Goal: Communication & Community: Connect with others

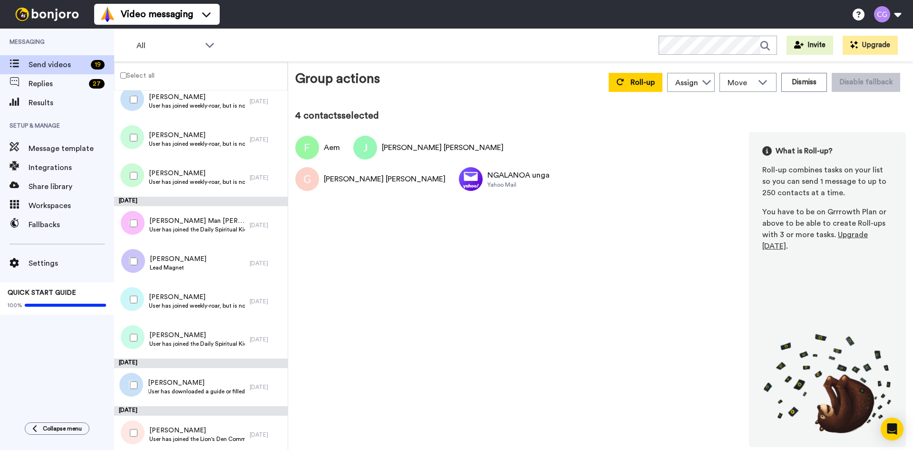
scroll to position [411, 0]
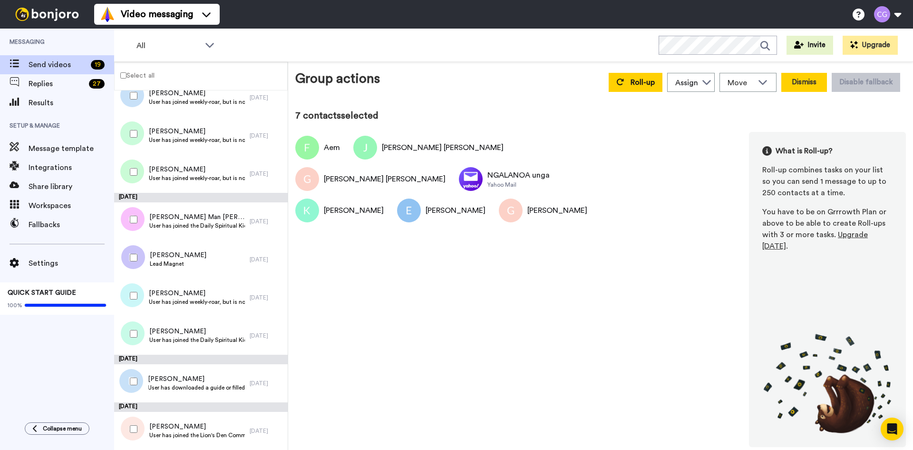
click at [808, 87] on button "Dismiss" at bounding box center [805, 82] width 46 height 19
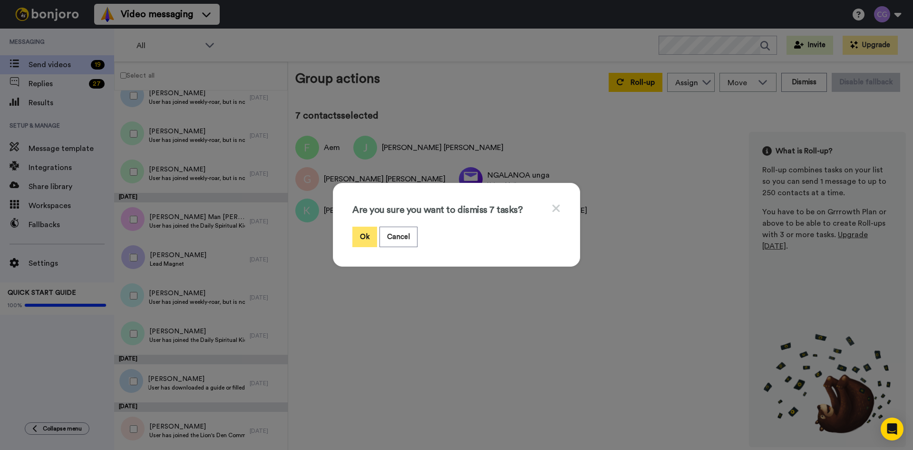
click at [362, 235] on button "Ok" at bounding box center [364, 236] width 25 height 20
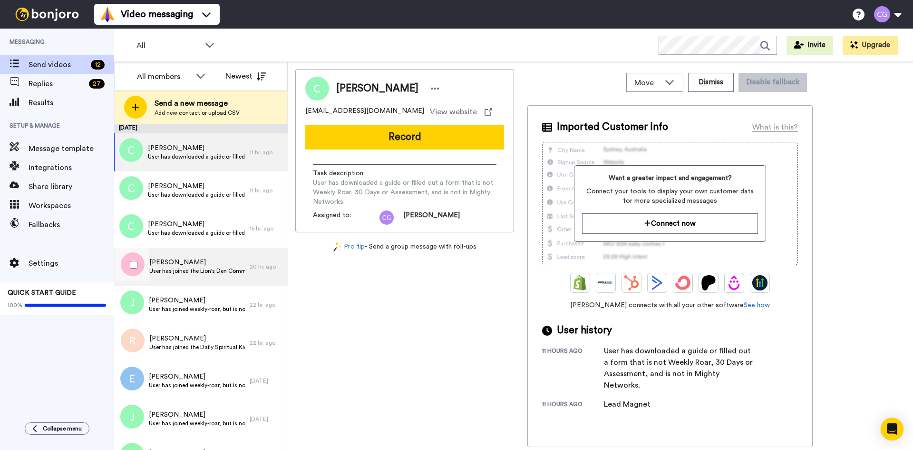
click at [190, 263] on span "Scott Belin" at bounding box center [197, 262] width 96 height 10
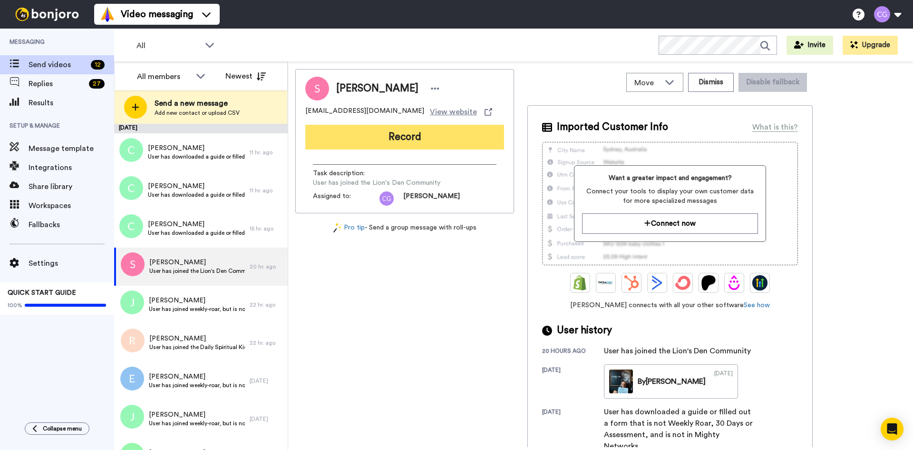
click at [390, 143] on button "Record" at bounding box center [404, 137] width 199 height 25
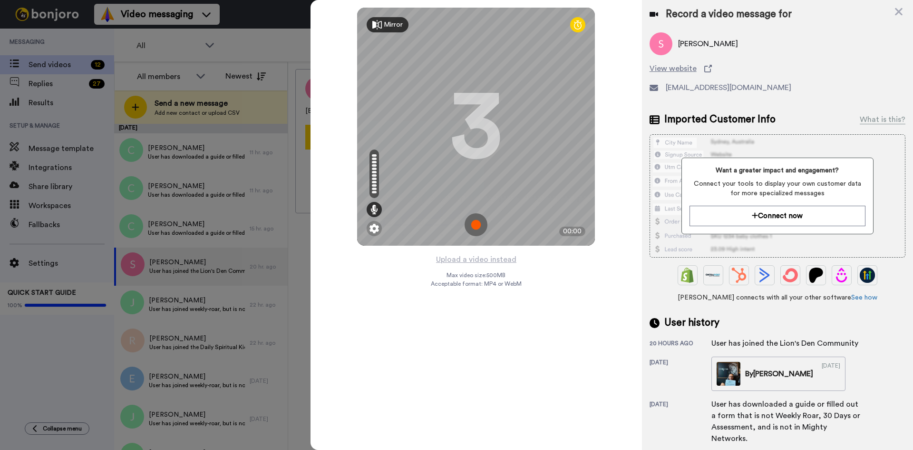
click at [478, 224] on img at bounding box center [476, 224] width 23 height 23
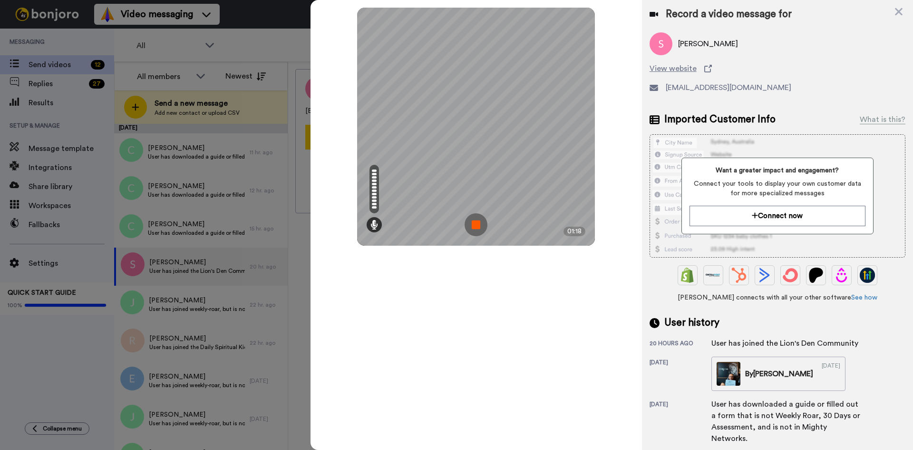
click at [476, 225] on img at bounding box center [476, 224] width 23 height 23
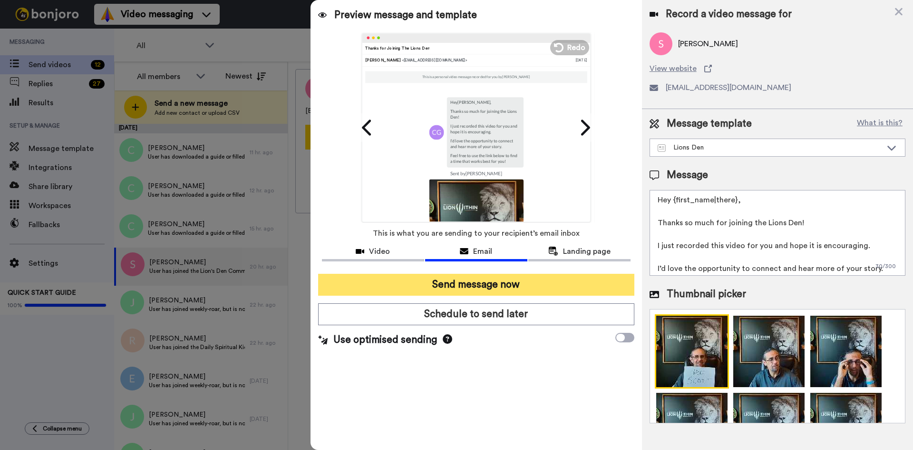
click at [503, 285] on button "Send message now" at bounding box center [476, 285] width 316 height 22
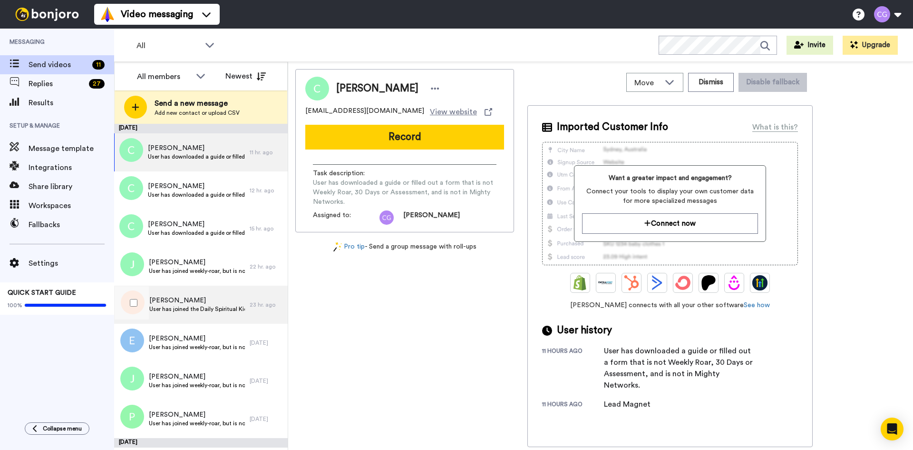
click at [200, 308] on span "User has joined the Daily Spiritual Kick Off" at bounding box center [197, 309] width 96 height 8
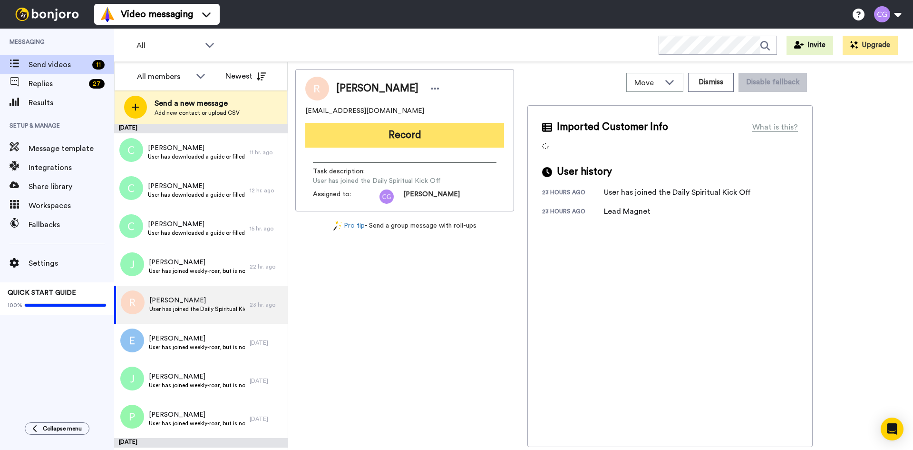
click at [394, 138] on button "Record" at bounding box center [404, 135] width 199 height 25
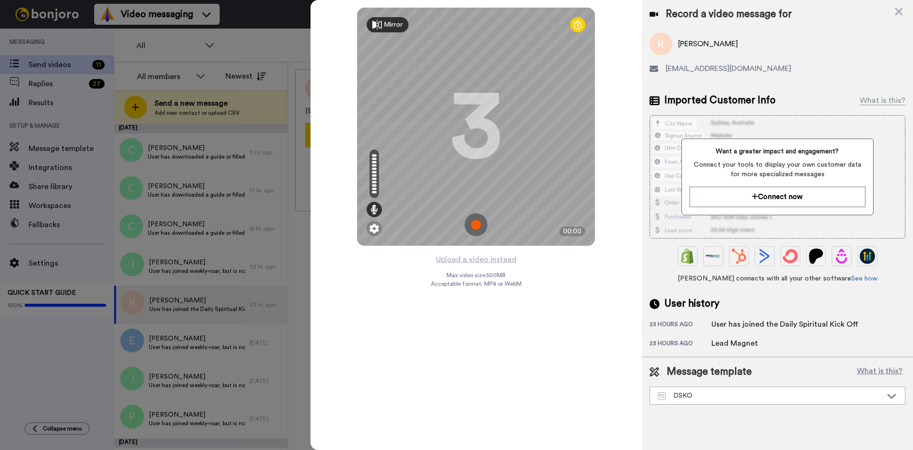
click at [478, 225] on img at bounding box center [476, 224] width 23 height 23
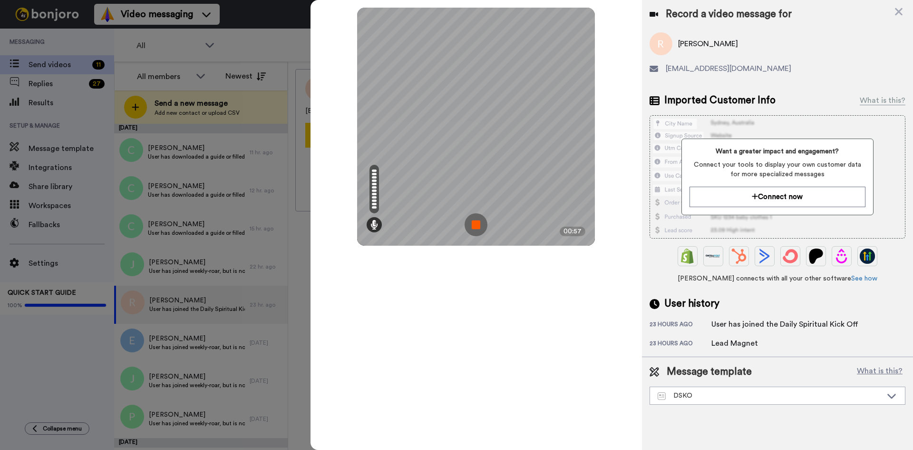
click at [477, 225] on img at bounding box center [476, 224] width 23 height 23
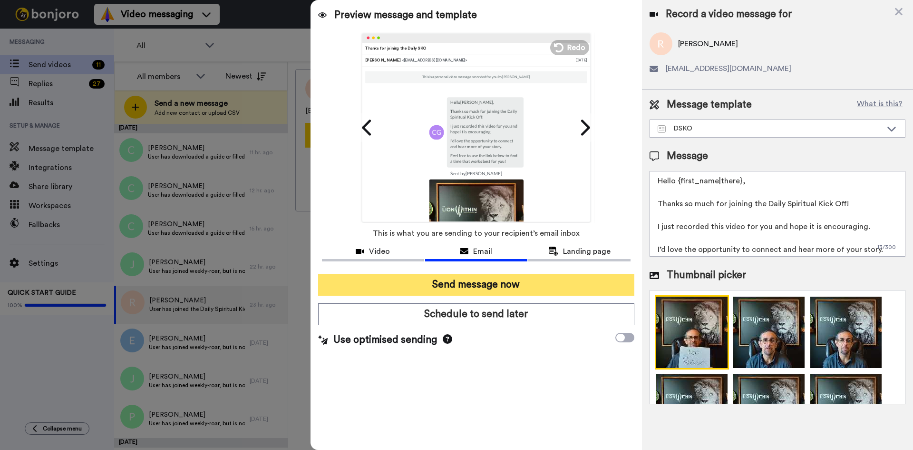
click at [492, 283] on button "Send message now" at bounding box center [476, 285] width 316 height 22
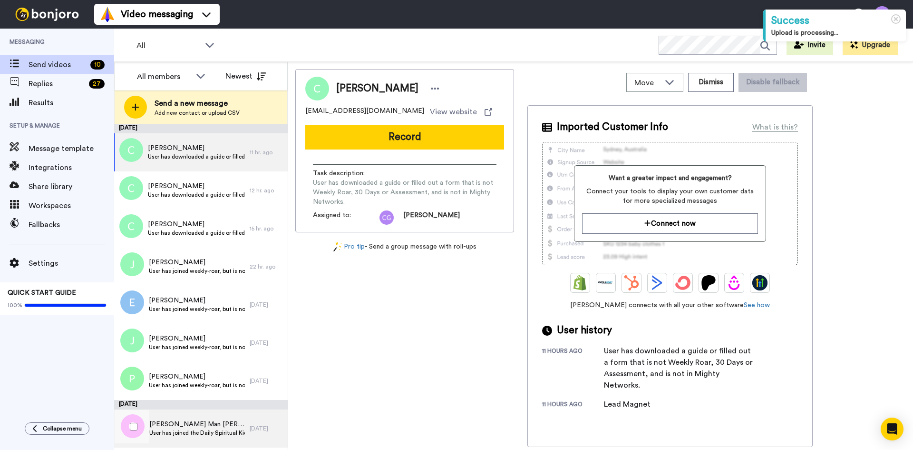
click at [178, 423] on span "[PERSON_NAME] Man [PERSON_NAME]" at bounding box center [197, 424] width 96 height 10
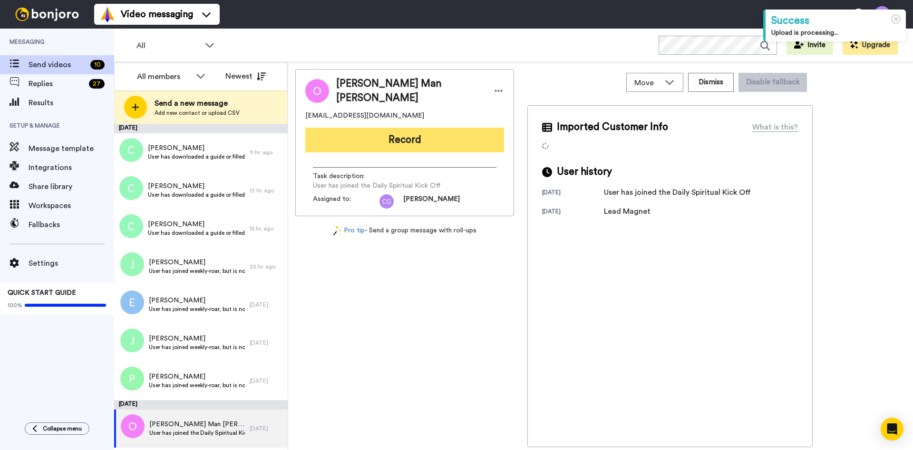
click at [392, 136] on button "Record" at bounding box center [404, 139] width 199 height 25
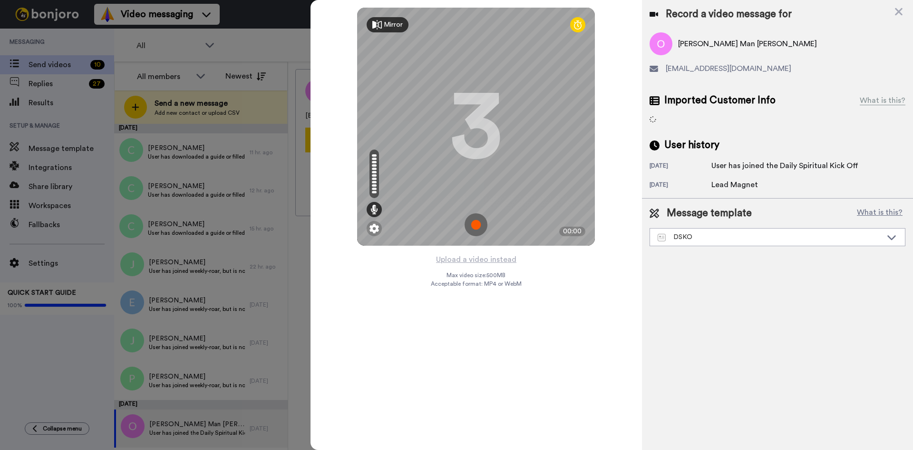
click at [479, 221] on img at bounding box center [476, 224] width 23 height 23
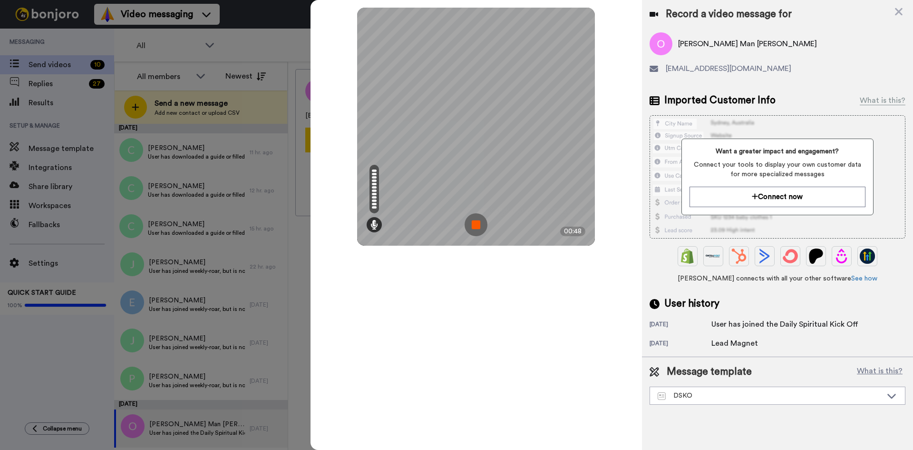
click at [474, 223] on img at bounding box center [476, 224] width 23 height 23
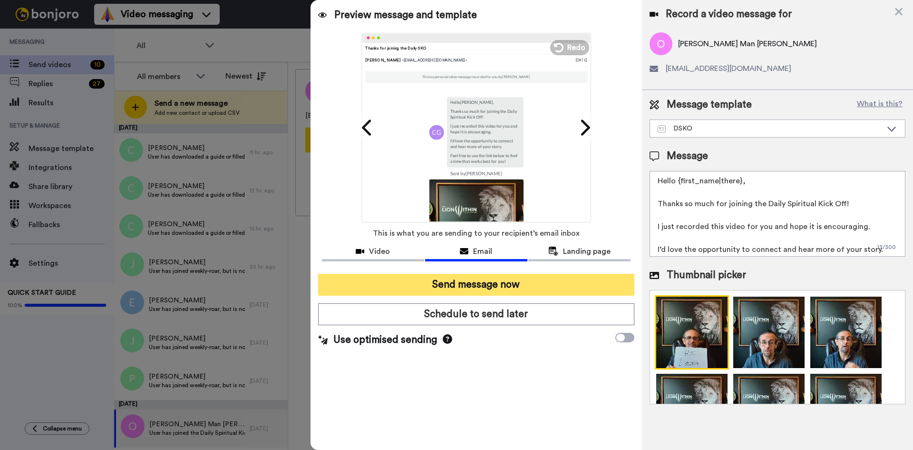
click at [487, 285] on button "Send message now" at bounding box center [476, 285] width 316 height 22
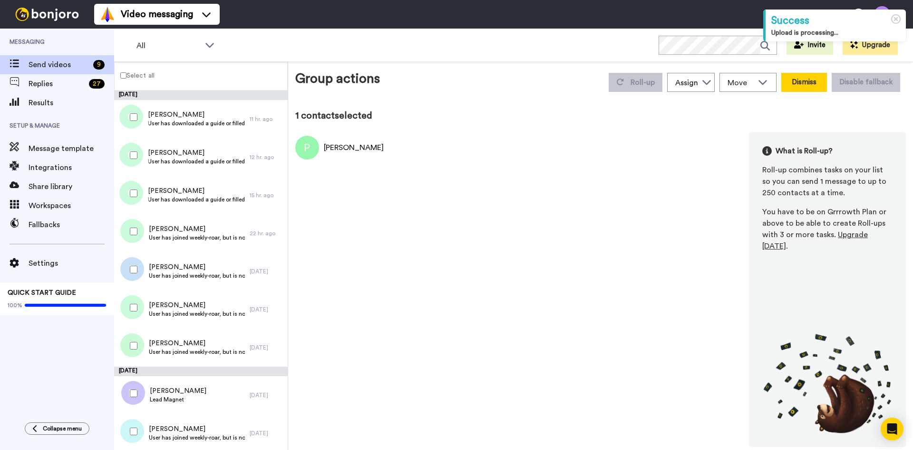
click at [800, 84] on button "Dismiss" at bounding box center [805, 82] width 46 height 19
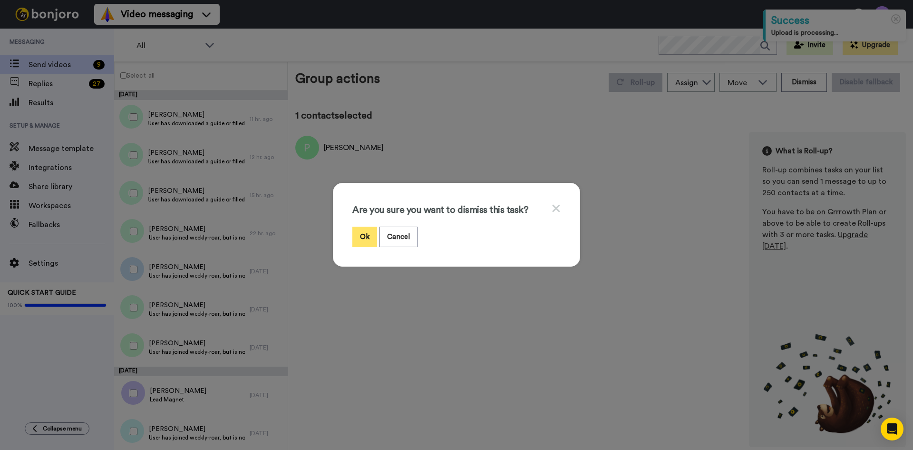
click at [365, 234] on button "Ok" at bounding box center [364, 236] width 25 height 20
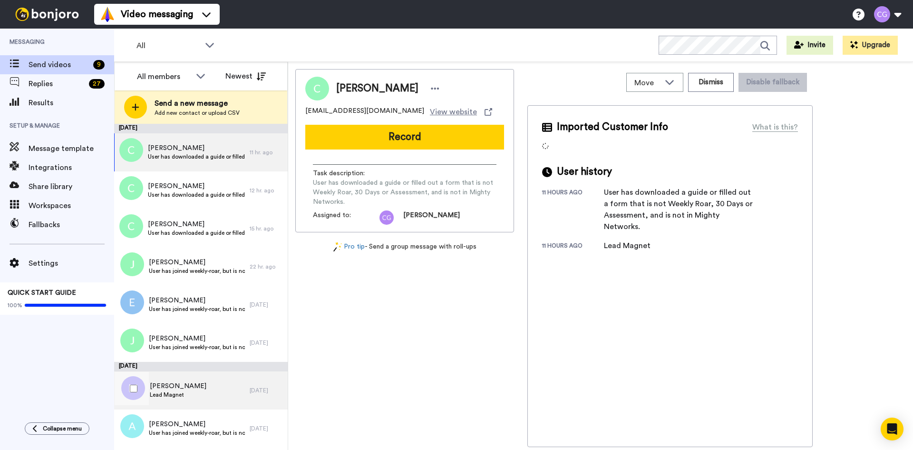
click at [204, 399] on div "Matthew Lead Magnet" at bounding box center [182, 390] width 136 height 38
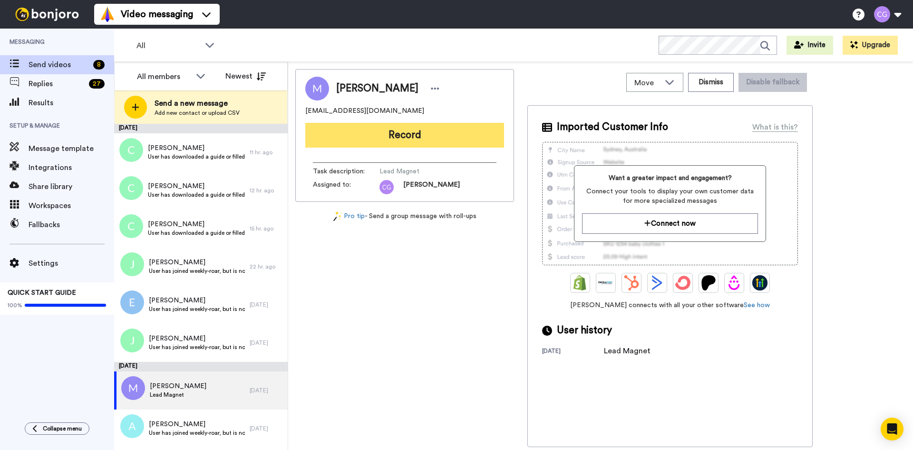
click at [388, 143] on button "Record" at bounding box center [404, 135] width 199 height 25
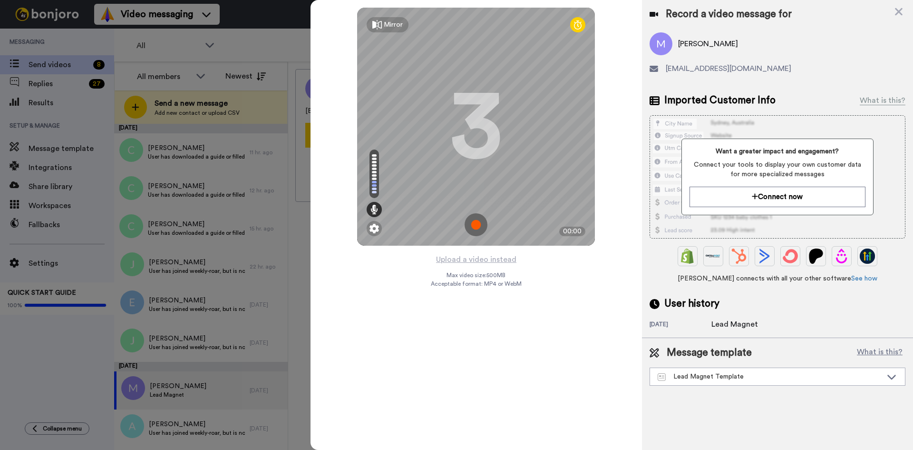
click at [384, 29] on div "Mirror" at bounding box center [393, 25] width 19 height 10
click at [478, 224] on img at bounding box center [476, 224] width 23 height 23
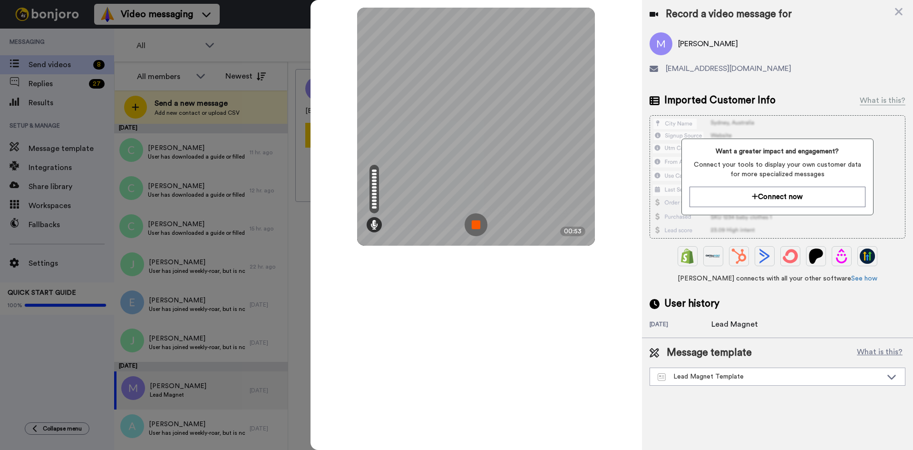
click at [478, 224] on img at bounding box center [476, 224] width 23 height 23
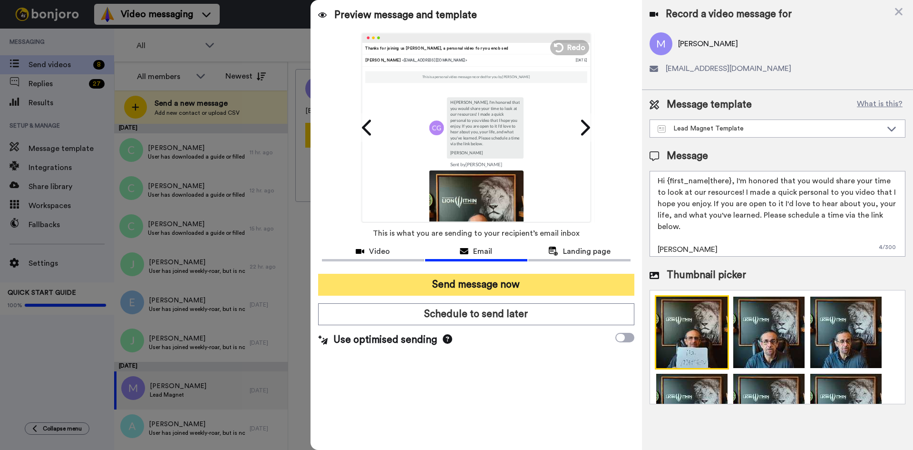
click at [509, 284] on button "Send message now" at bounding box center [476, 285] width 316 height 22
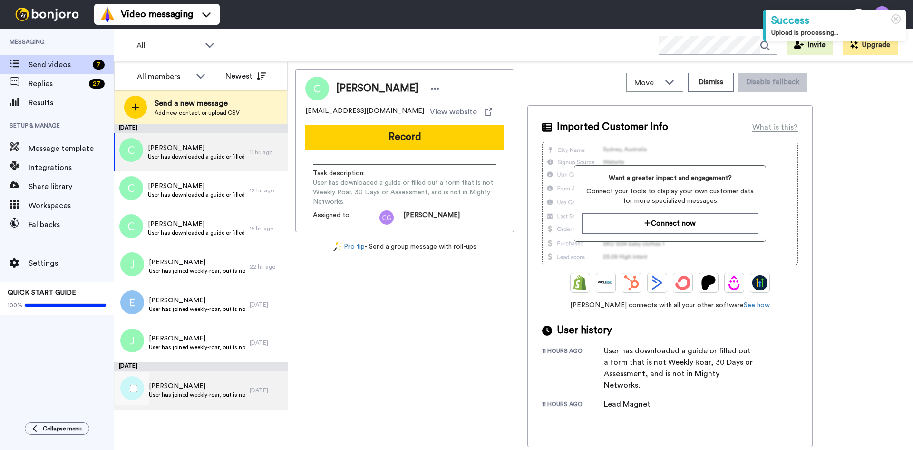
click at [194, 391] on span "User has joined weekly-roar, but is not in Mighty Networks." at bounding box center [197, 395] width 96 height 8
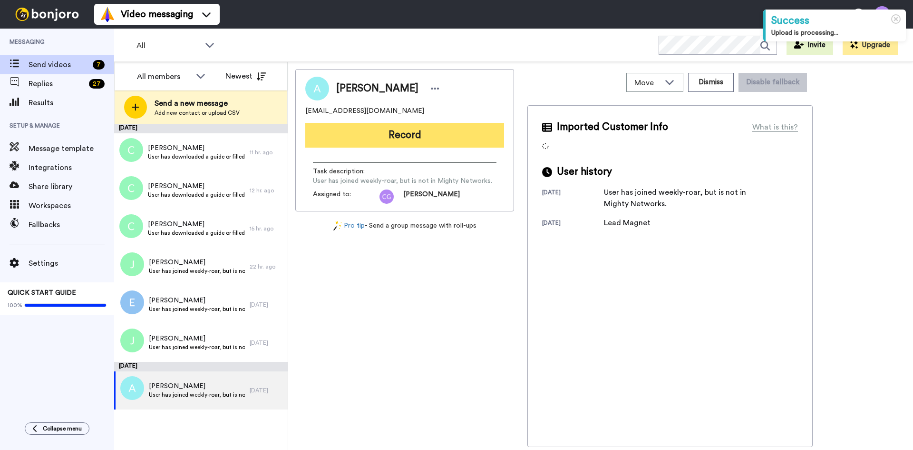
click at [397, 137] on button "Record" at bounding box center [404, 135] width 199 height 25
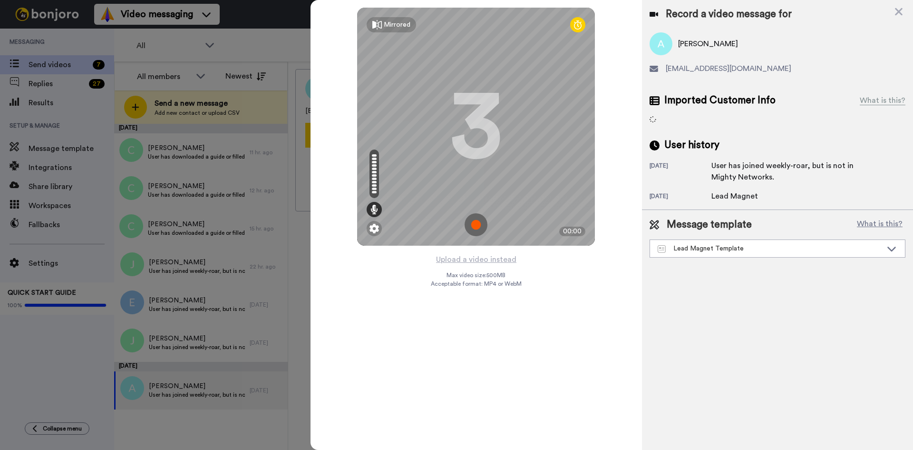
click at [477, 224] on img at bounding box center [476, 224] width 23 height 23
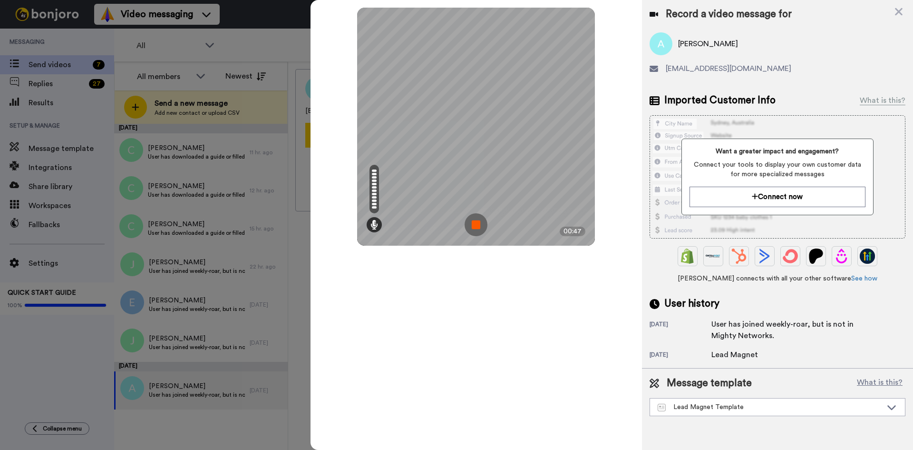
click at [477, 224] on img at bounding box center [476, 224] width 23 height 23
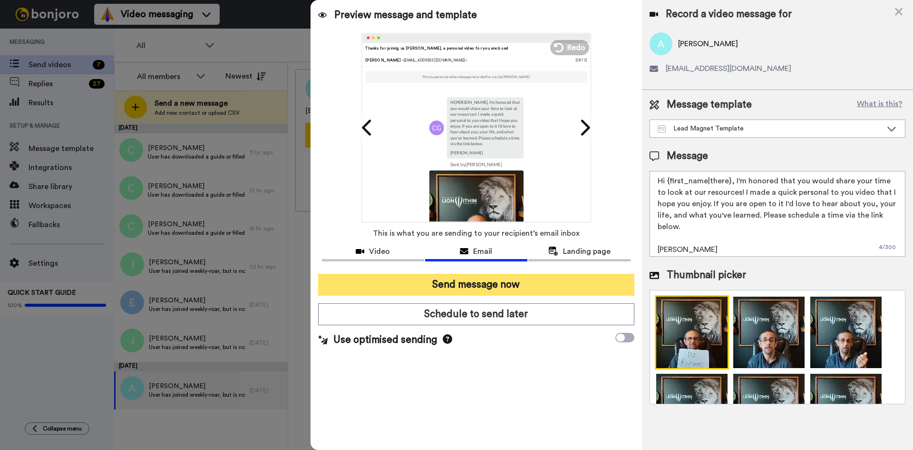
click at [516, 284] on button "Send message now" at bounding box center [476, 285] width 316 height 22
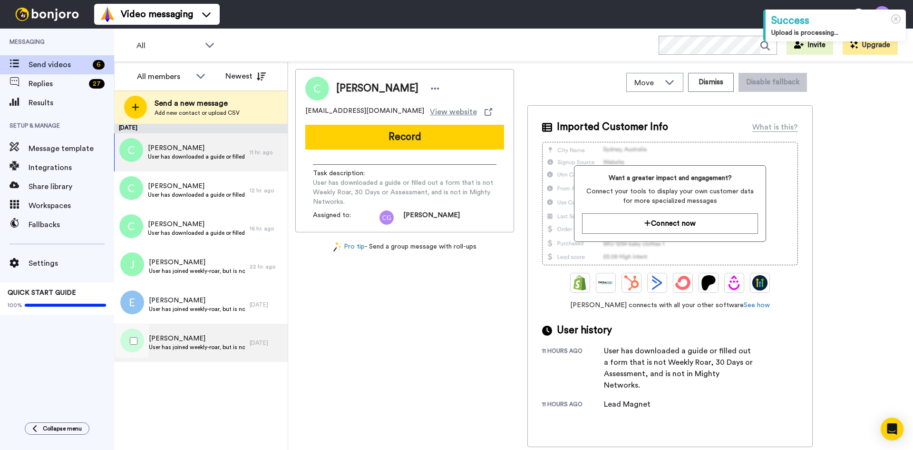
click at [152, 345] on span "User has joined weekly-roar, but is not in Mighty Networks." at bounding box center [197, 347] width 96 height 8
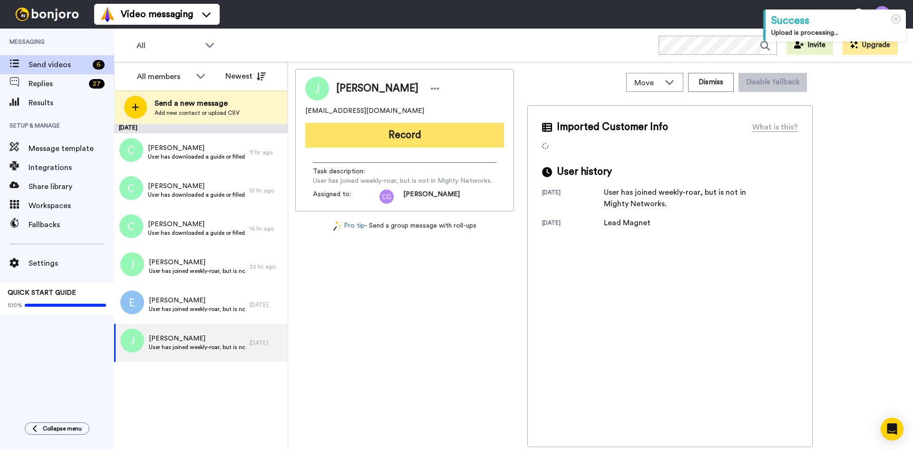
click at [391, 147] on button "Record" at bounding box center [404, 135] width 199 height 25
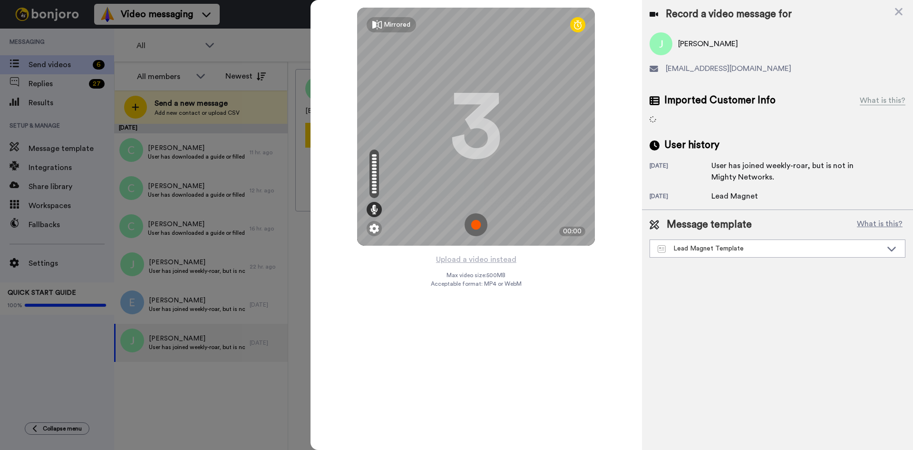
click at [476, 224] on img at bounding box center [476, 224] width 23 height 23
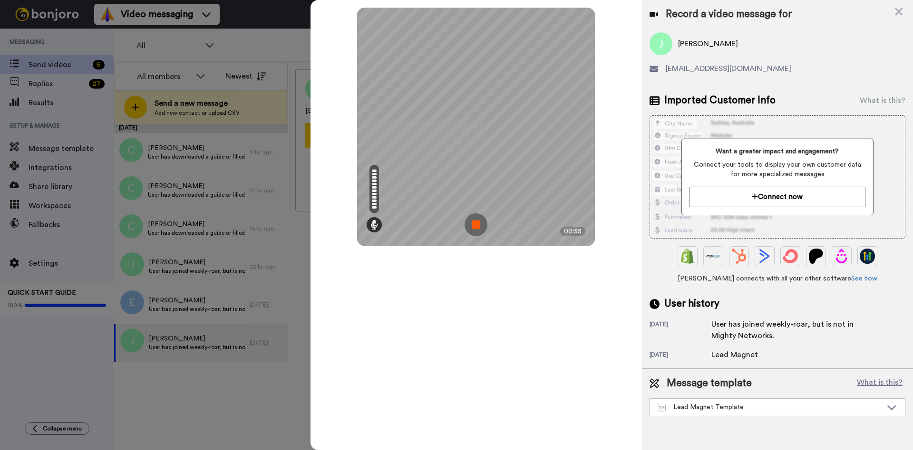
click at [476, 224] on img at bounding box center [476, 224] width 23 height 23
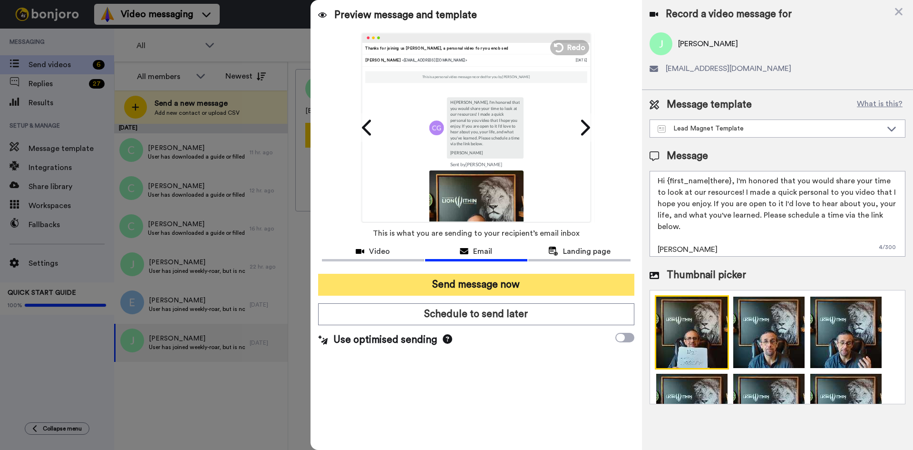
click at [518, 281] on button "Send message now" at bounding box center [476, 285] width 316 height 22
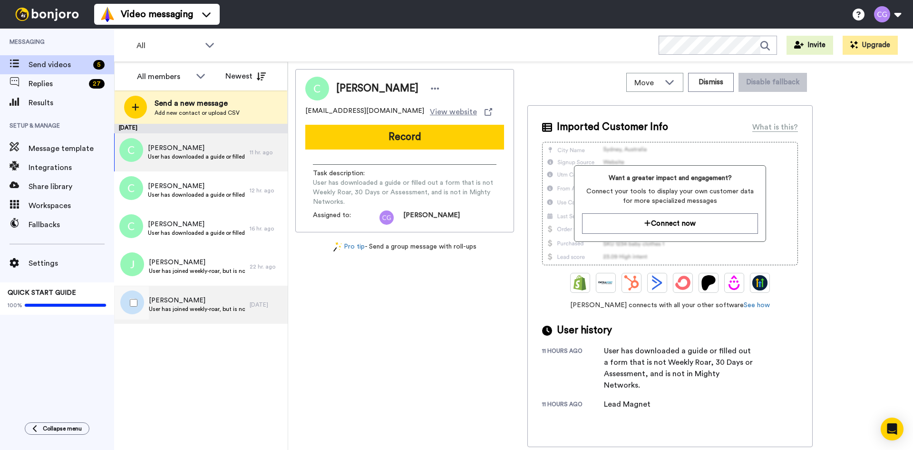
click at [200, 310] on span "User has joined weekly-roar, but is not in Mighty Networks." at bounding box center [197, 309] width 96 height 8
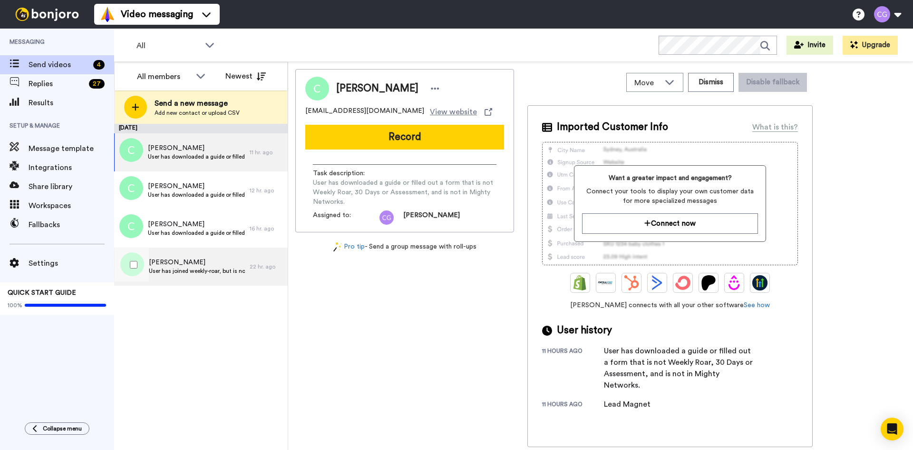
click at [187, 261] on span "[PERSON_NAME]" at bounding box center [197, 262] width 96 height 10
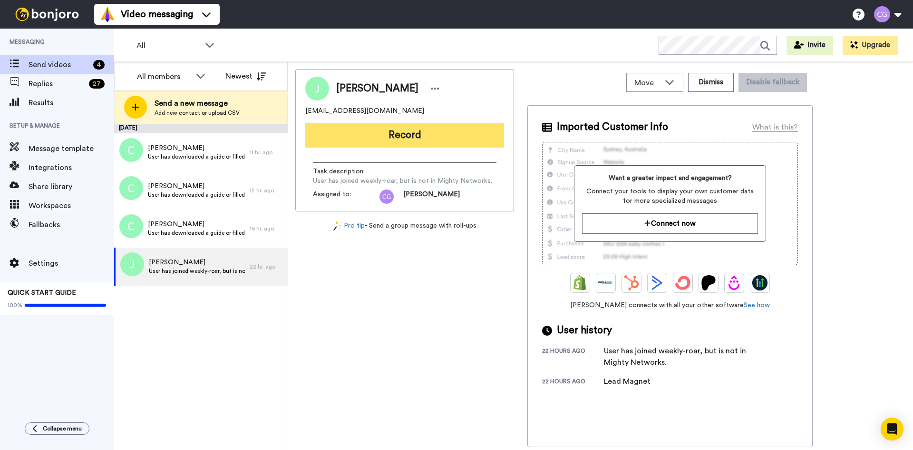
click at [387, 137] on button "Record" at bounding box center [404, 135] width 199 height 25
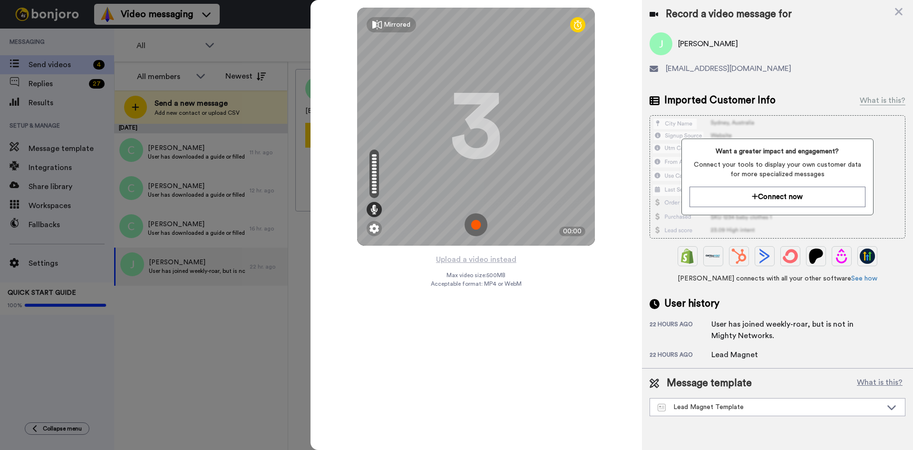
click at [479, 226] on img at bounding box center [476, 224] width 23 height 23
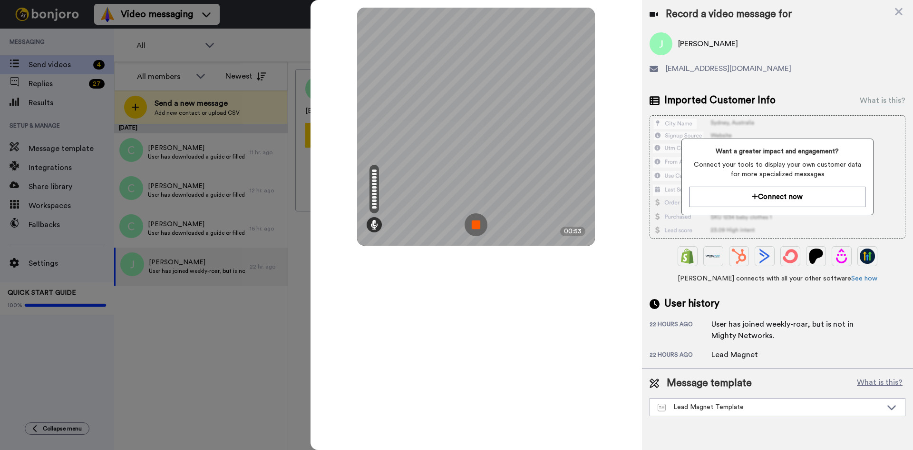
click at [476, 227] on img at bounding box center [476, 224] width 23 height 23
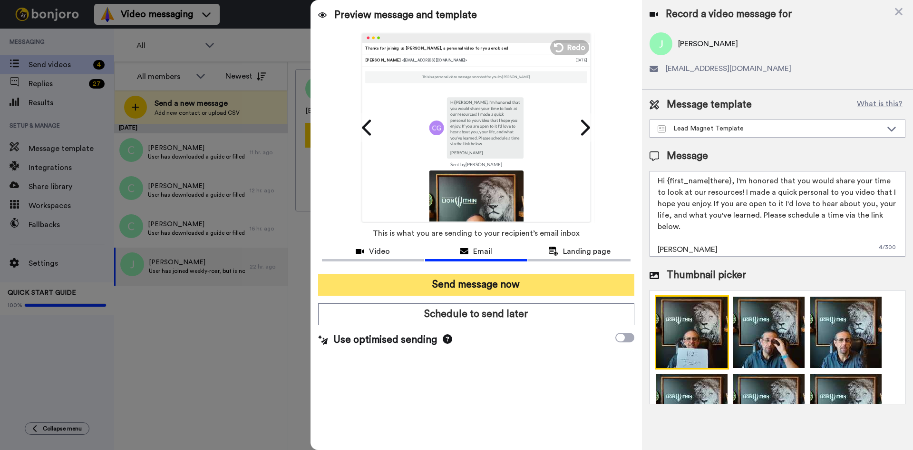
click at [498, 276] on button "Send message now" at bounding box center [476, 285] width 316 height 22
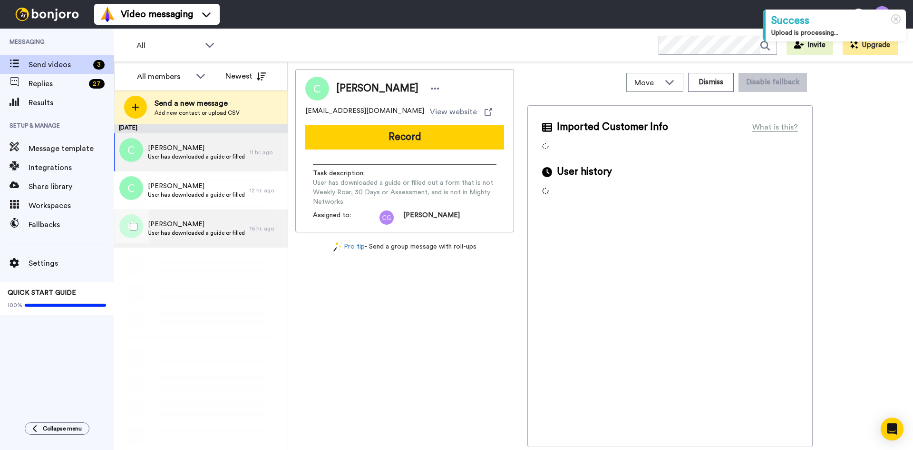
click at [173, 234] on span "User has downloaded a guide or filled out a form that is not Weekly Roar, 30 Da…" at bounding box center [196, 233] width 97 height 8
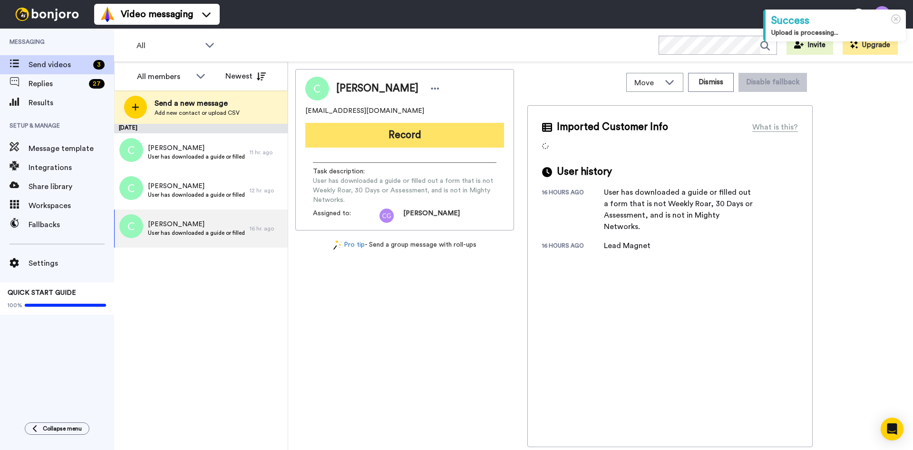
click at [405, 140] on button "Record" at bounding box center [404, 135] width 199 height 25
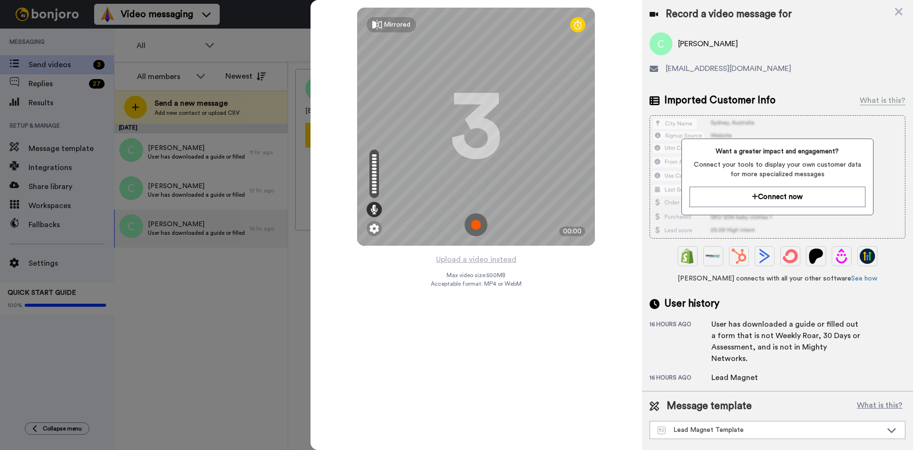
click at [477, 219] on img at bounding box center [476, 224] width 23 height 23
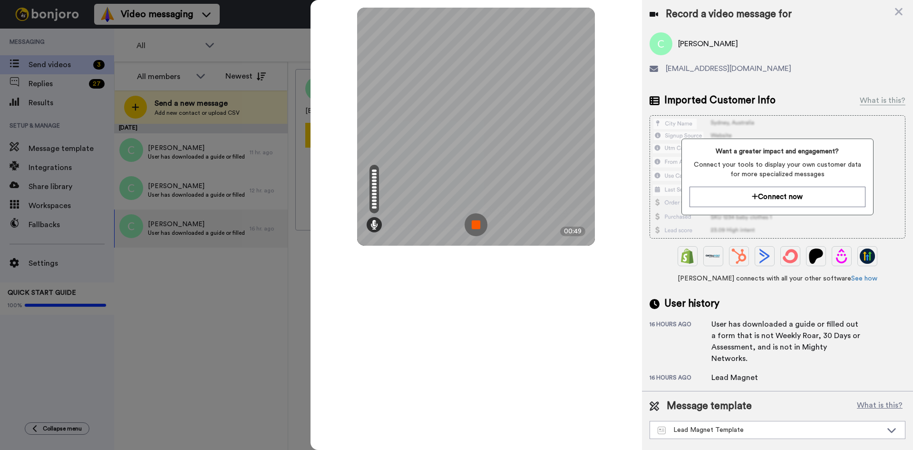
click at [474, 222] on img at bounding box center [476, 224] width 23 height 23
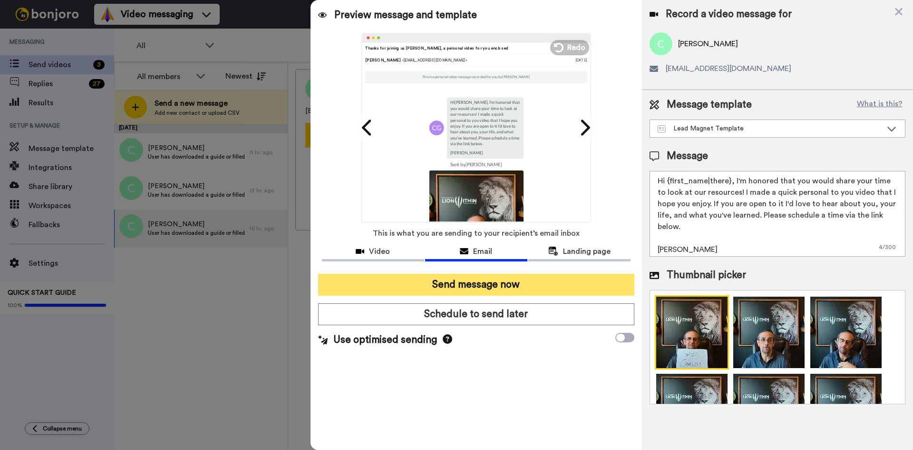
click at [496, 286] on button "Send message now" at bounding box center [476, 285] width 316 height 22
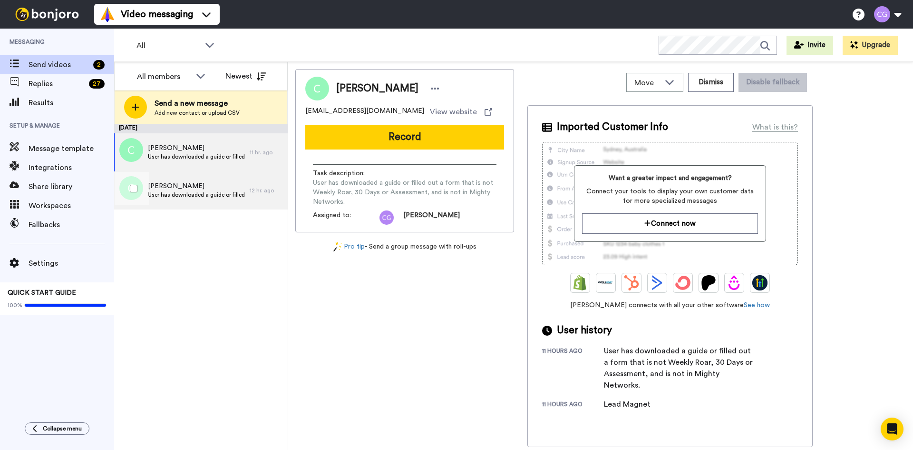
click at [195, 190] on span "Aiden Van Cleef" at bounding box center [196, 186] width 97 height 10
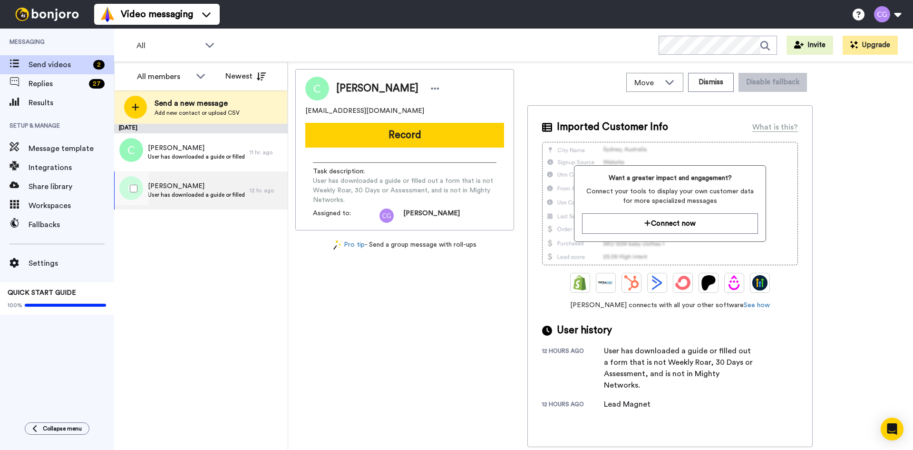
click at [195, 190] on span "Aiden Van Cleef" at bounding box center [196, 186] width 97 height 10
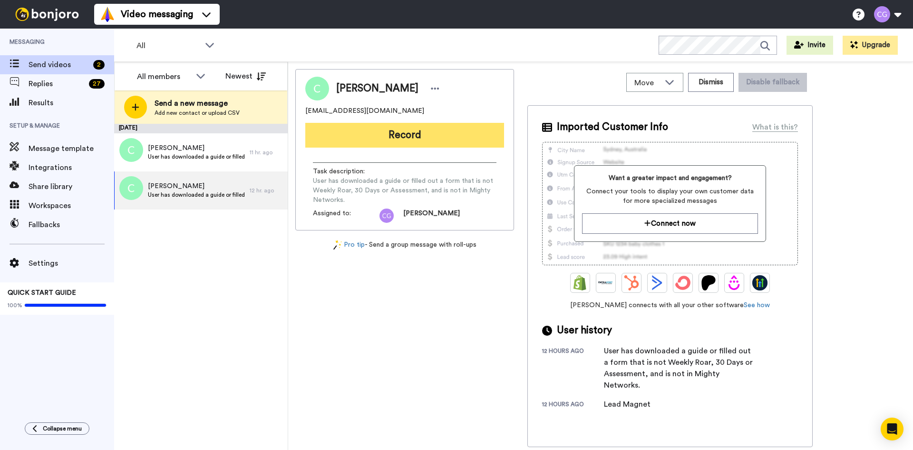
click at [372, 132] on button "Record" at bounding box center [404, 135] width 199 height 25
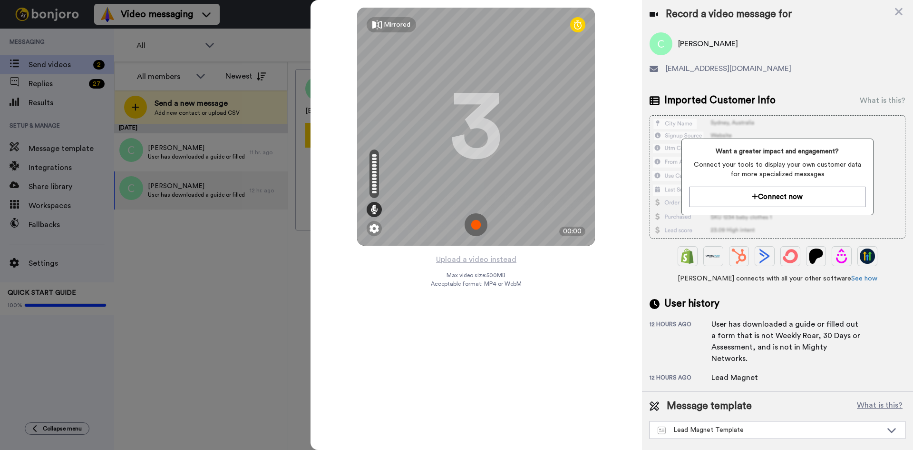
click at [476, 222] on img at bounding box center [476, 224] width 23 height 23
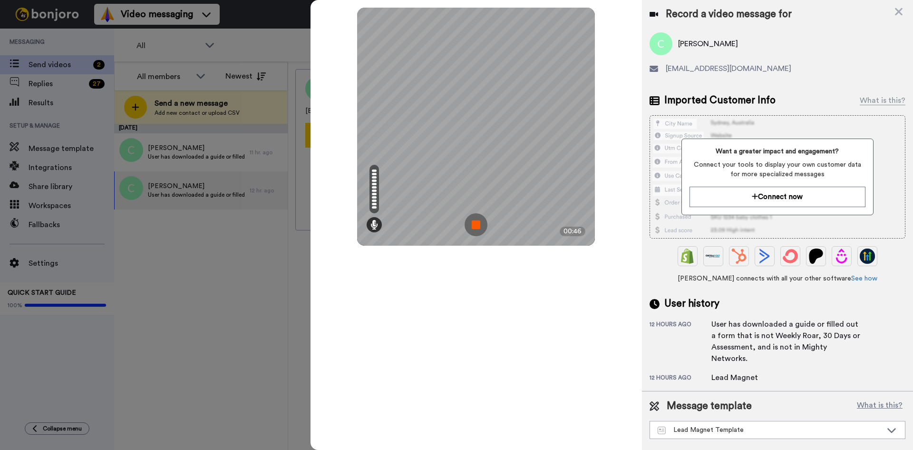
click at [484, 223] on img at bounding box center [476, 224] width 23 height 23
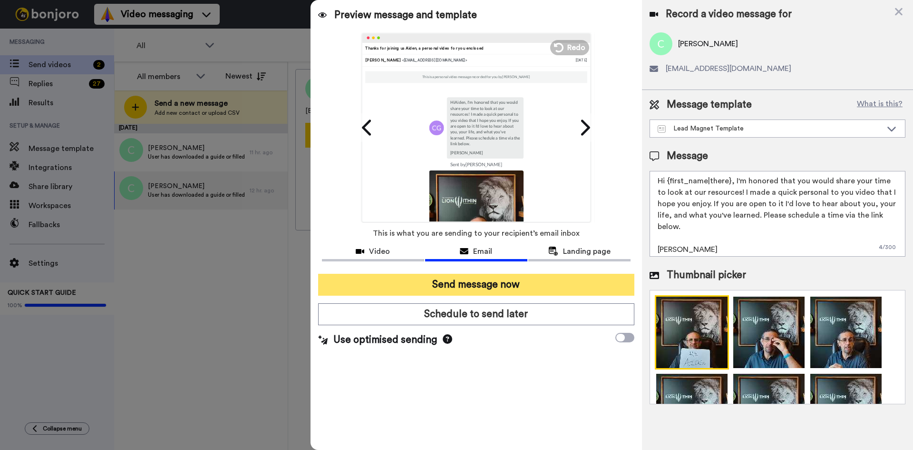
click at [487, 284] on button "Send message now" at bounding box center [476, 285] width 316 height 22
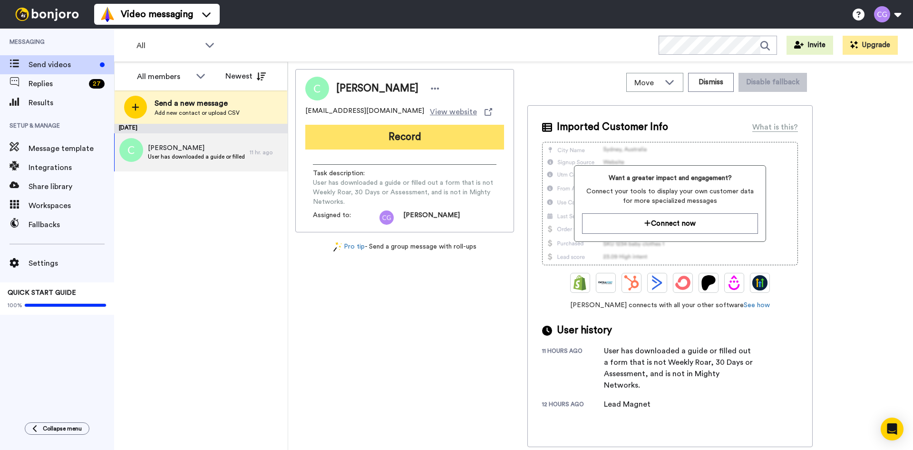
click at [401, 141] on button "Record" at bounding box center [404, 137] width 199 height 25
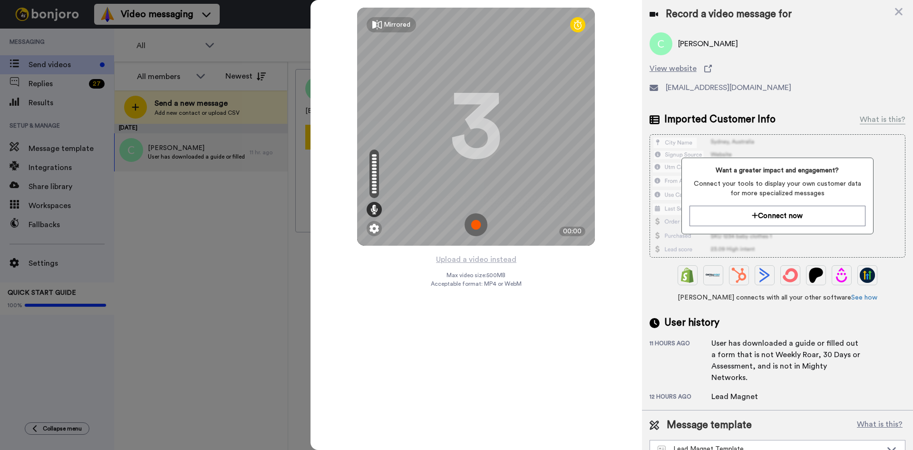
click at [481, 225] on img at bounding box center [476, 224] width 23 height 23
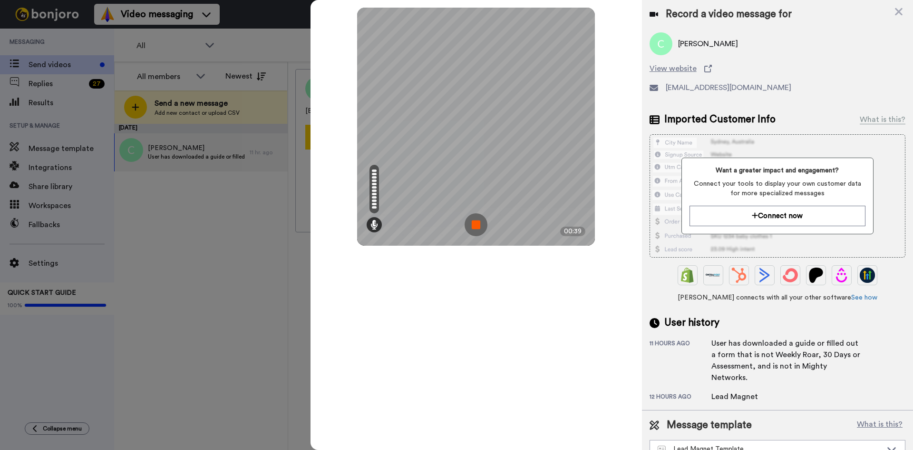
click at [485, 221] on img at bounding box center [476, 224] width 23 height 23
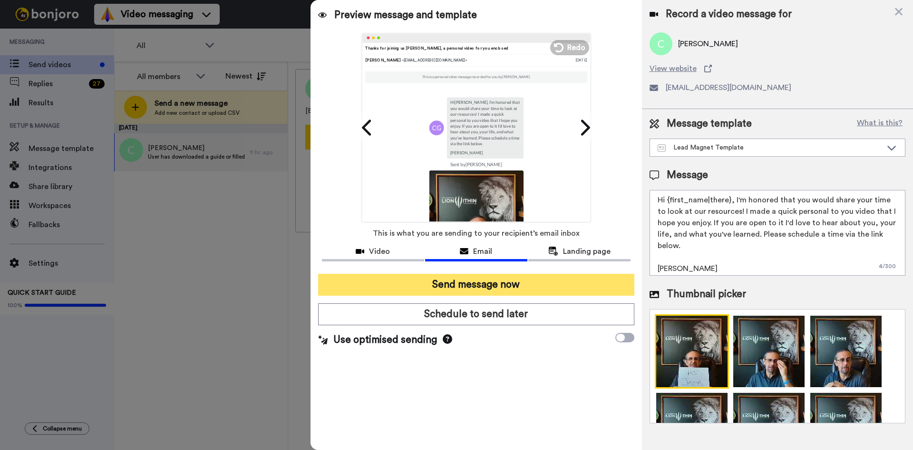
click at [496, 279] on button "Send message now" at bounding box center [476, 285] width 316 height 22
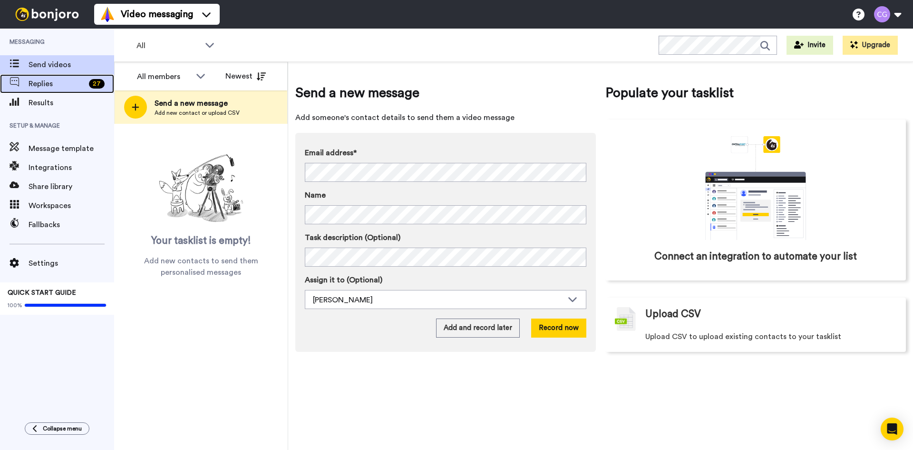
click at [76, 82] on span "Replies" at bounding box center [57, 83] width 57 height 11
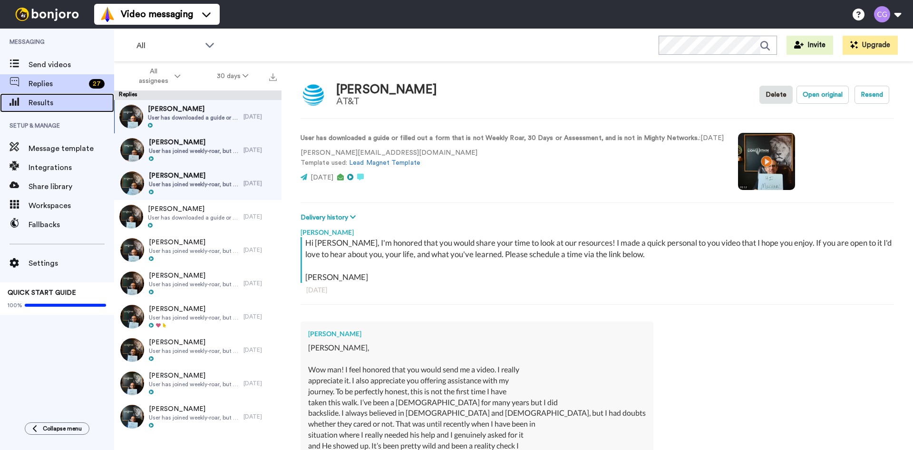
click at [56, 108] on span "Results" at bounding box center [72, 102] width 86 height 11
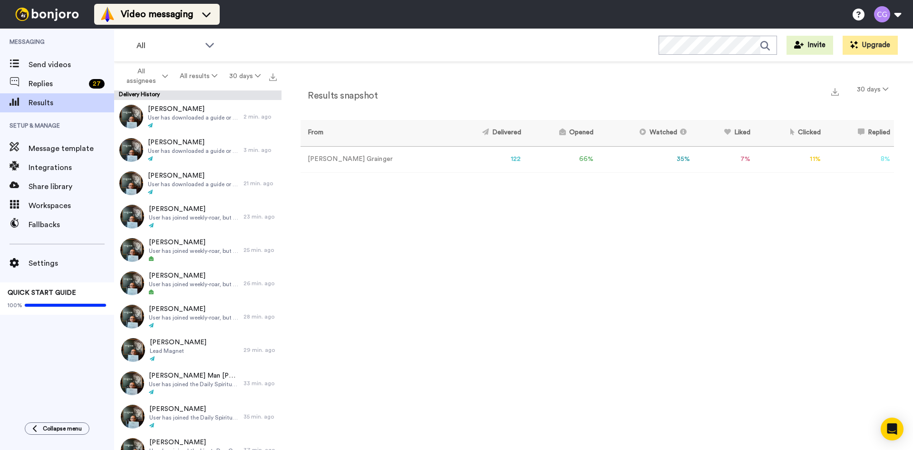
scroll to position [48, 0]
